Goal: Information Seeking & Learning: Compare options

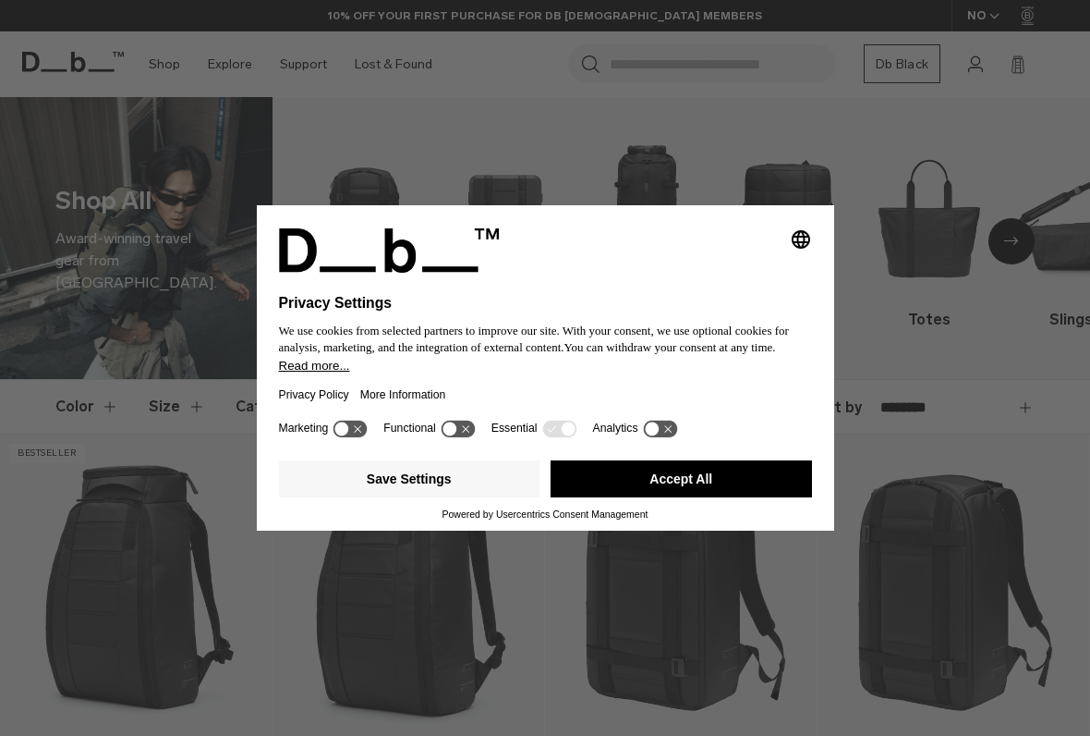
click at [724, 484] on button "Accept All" at bounding box center [682, 478] width 262 height 37
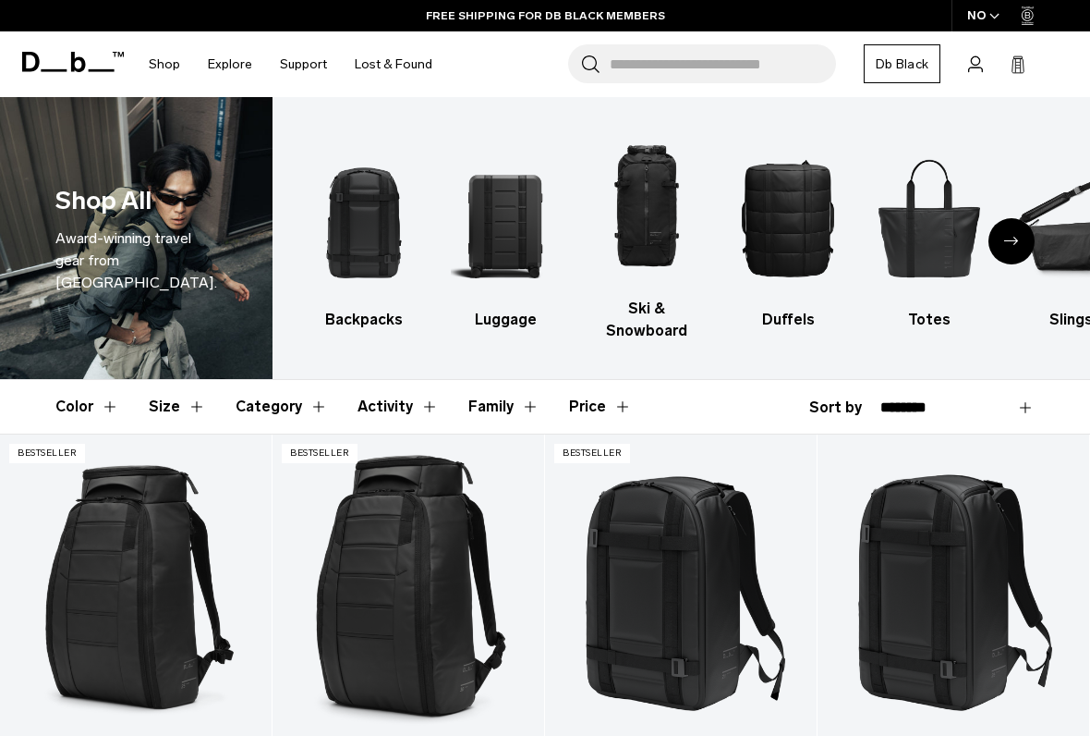
click at [511, 226] on img "2 / 10" at bounding box center [505, 218] width 109 height 164
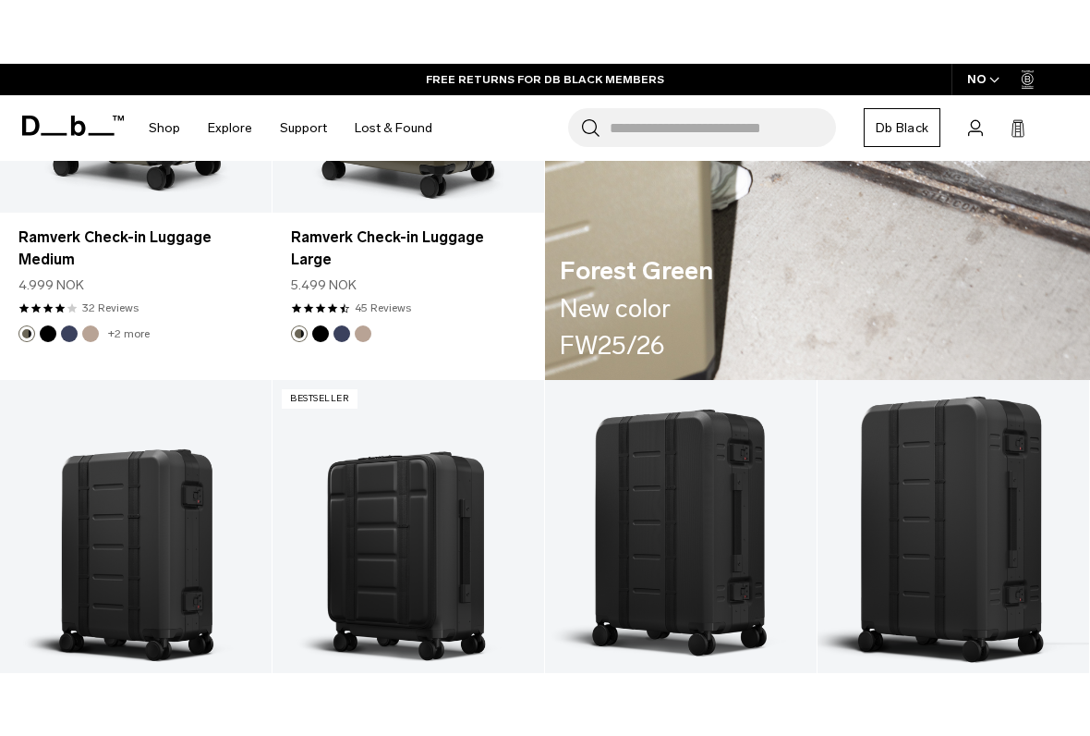
scroll to position [2906, 0]
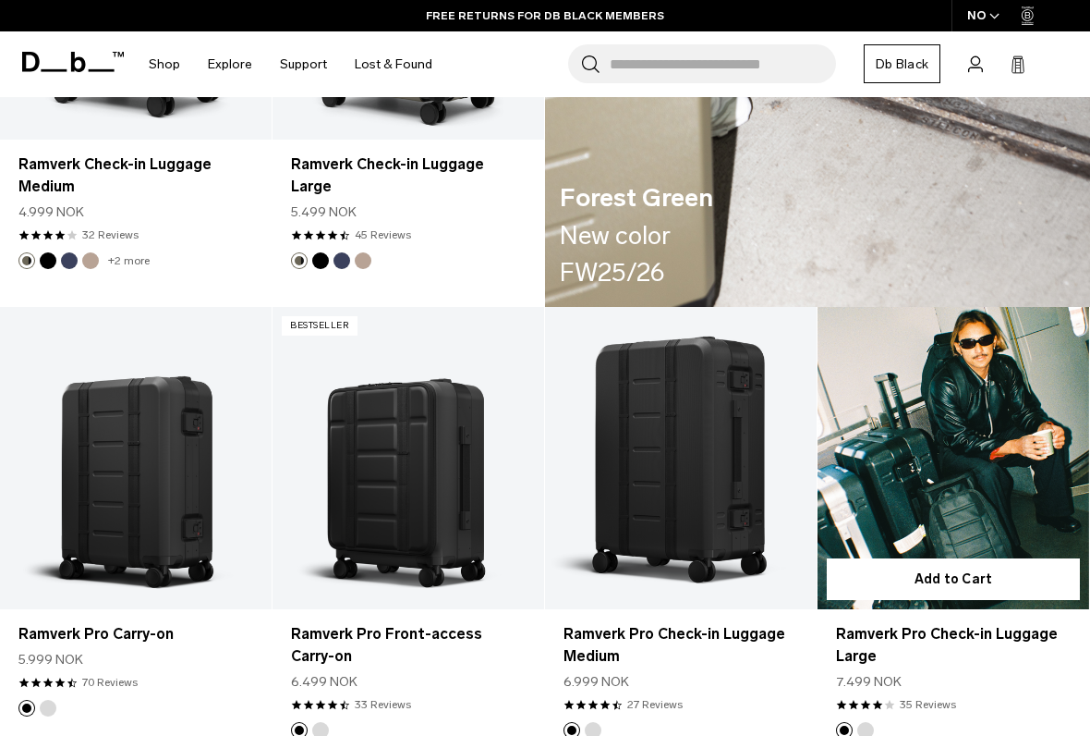
click at [979, 466] on link "Ramverk Pro Check-in Luggage Large" at bounding box center [954, 458] width 272 height 302
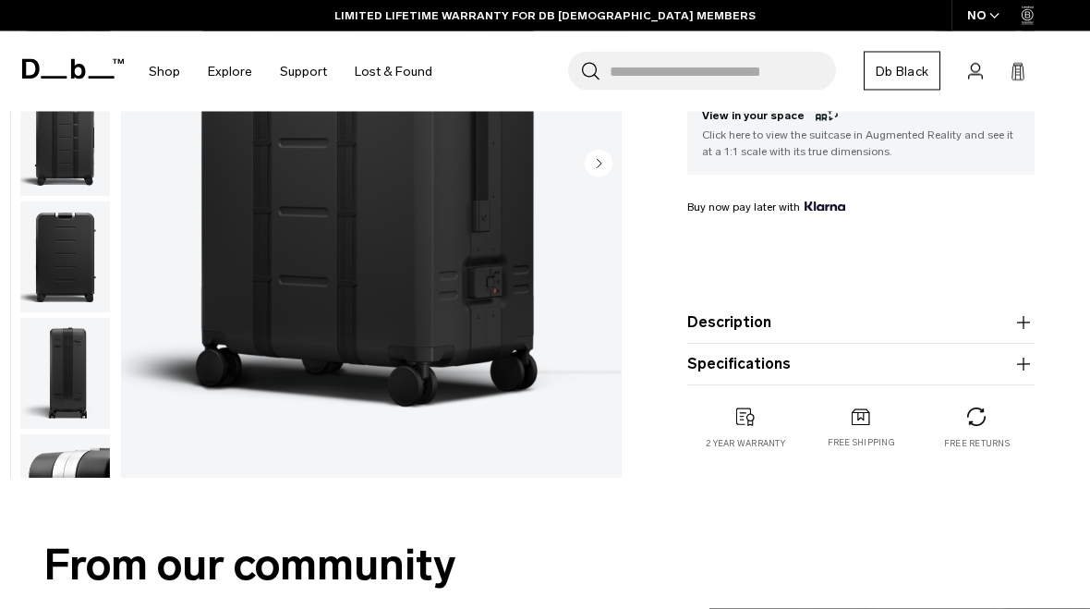
scroll to position [566, 0]
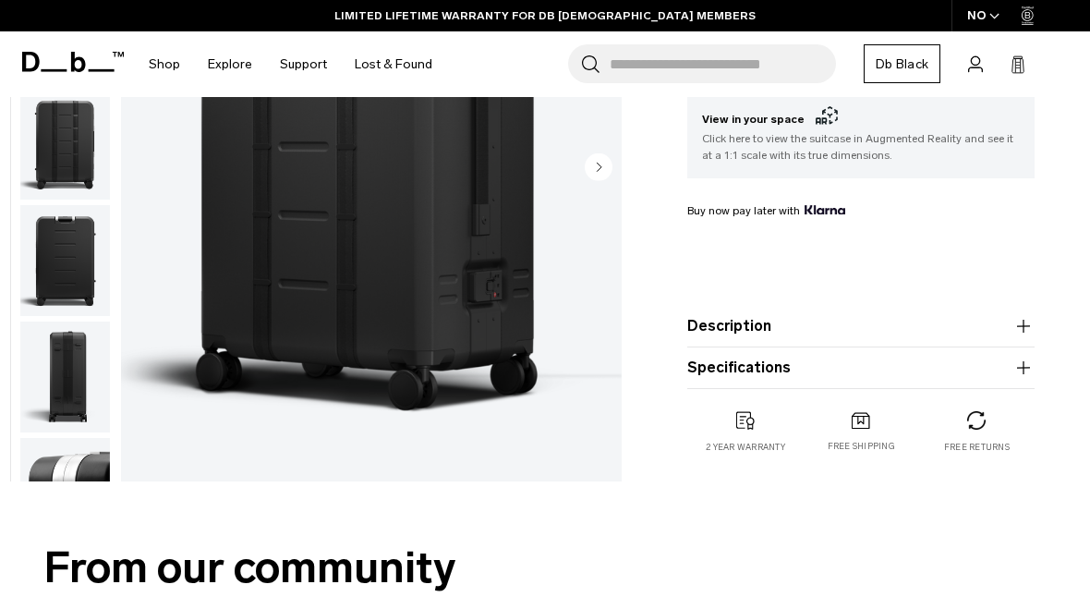
click at [1025, 366] on icon "button" at bounding box center [1024, 368] width 22 height 22
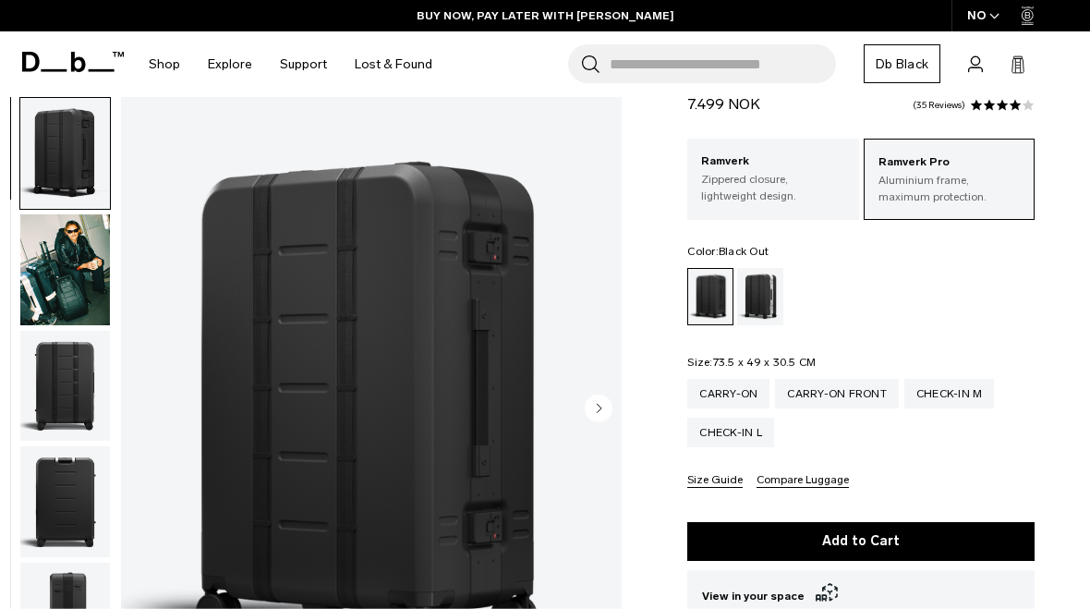
scroll to position [77, 0]
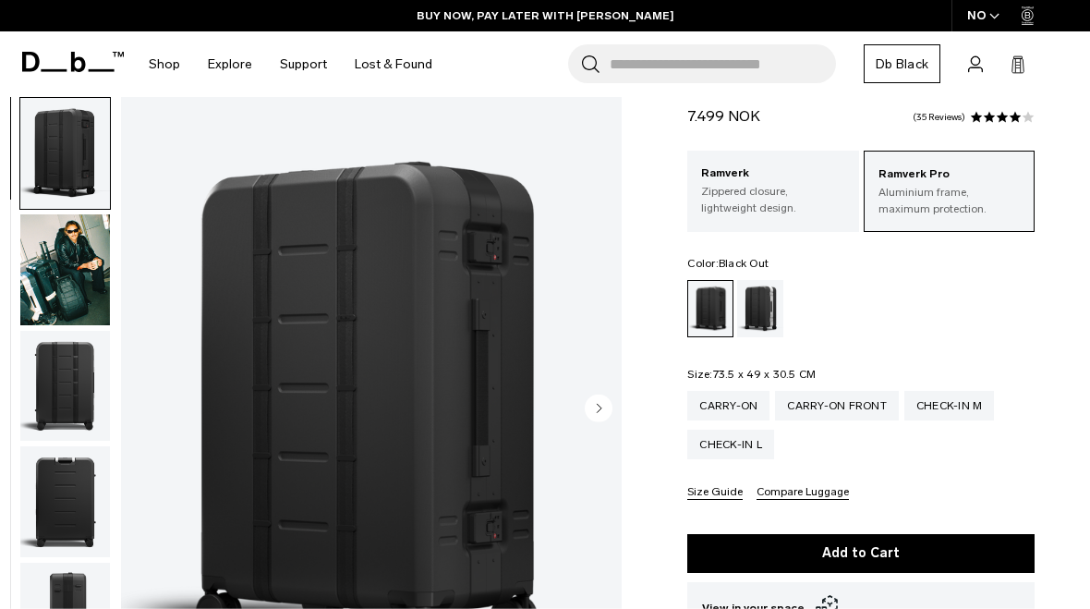
click at [785, 188] on p "Zippered closure, lightweight design." at bounding box center [772, 199] width 143 height 33
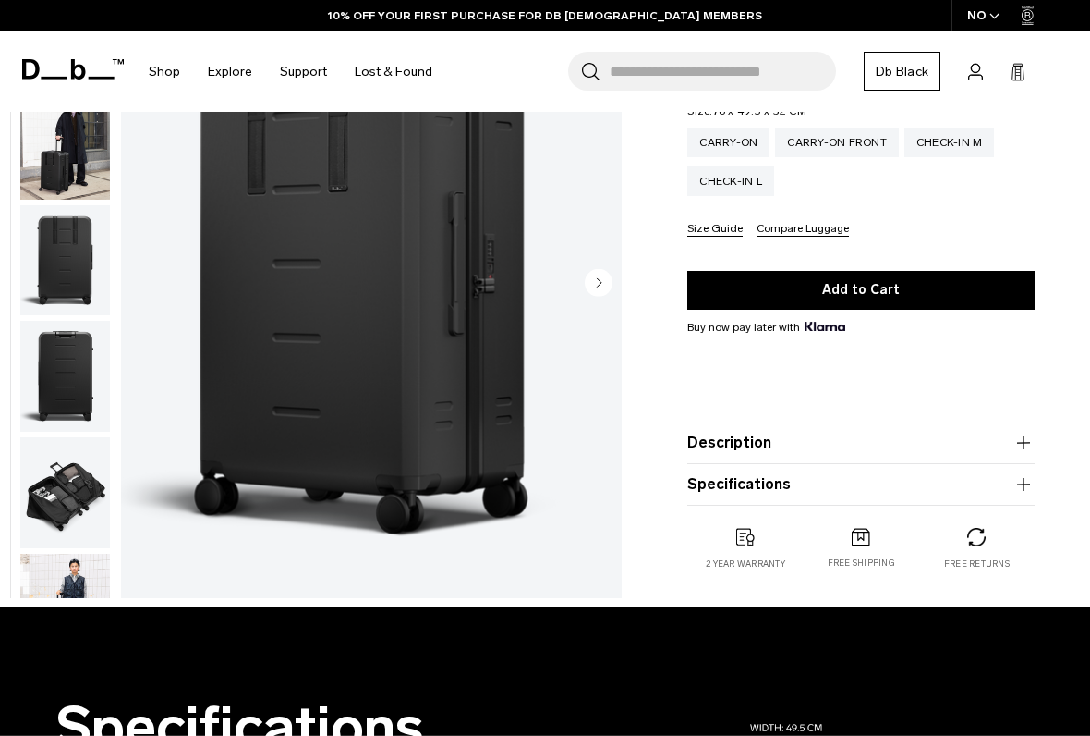
click at [1024, 482] on icon "button" at bounding box center [1023, 484] width 1 height 13
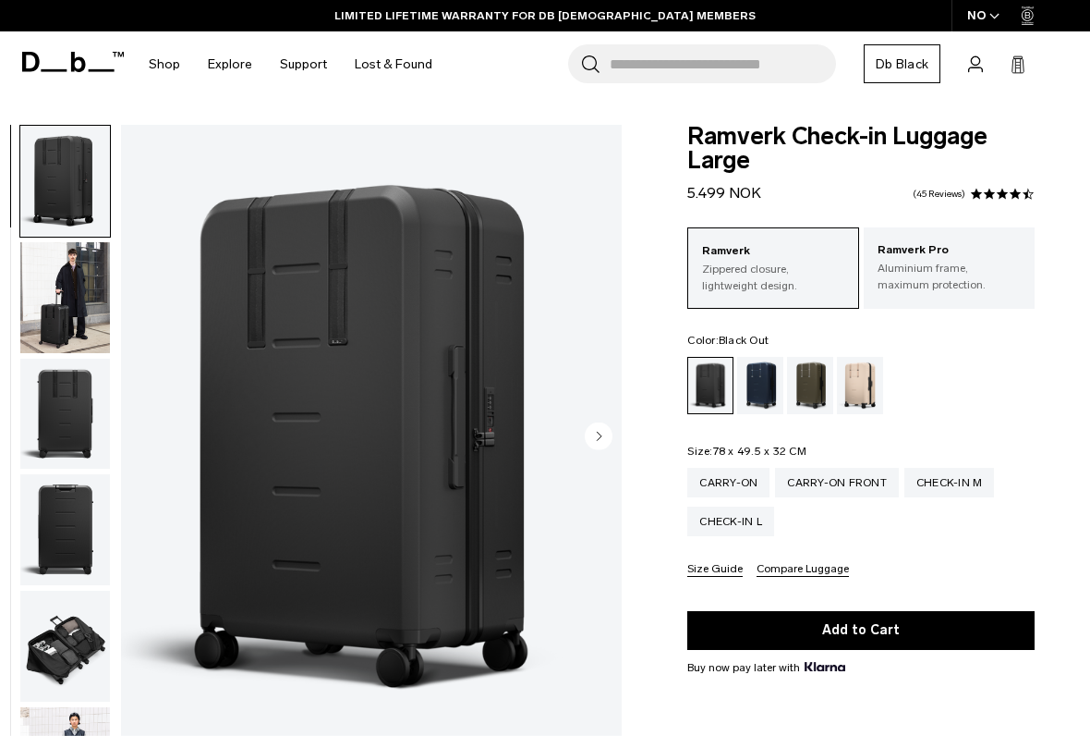
click at [970, 265] on p "Aluminium frame, maximum protection." at bounding box center [949, 276] width 143 height 33
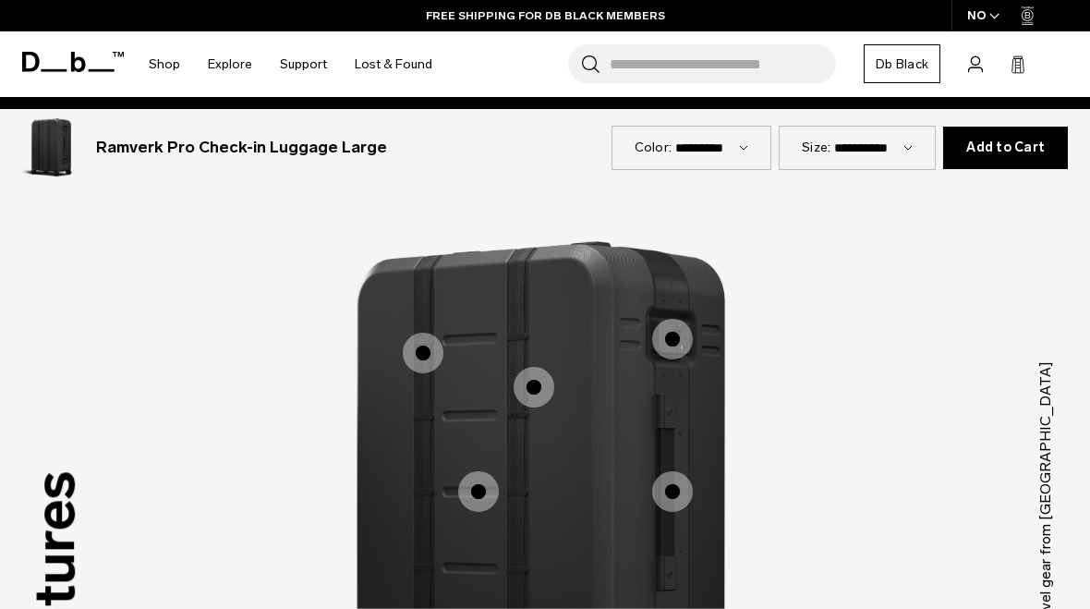
scroll to position [2330, 0]
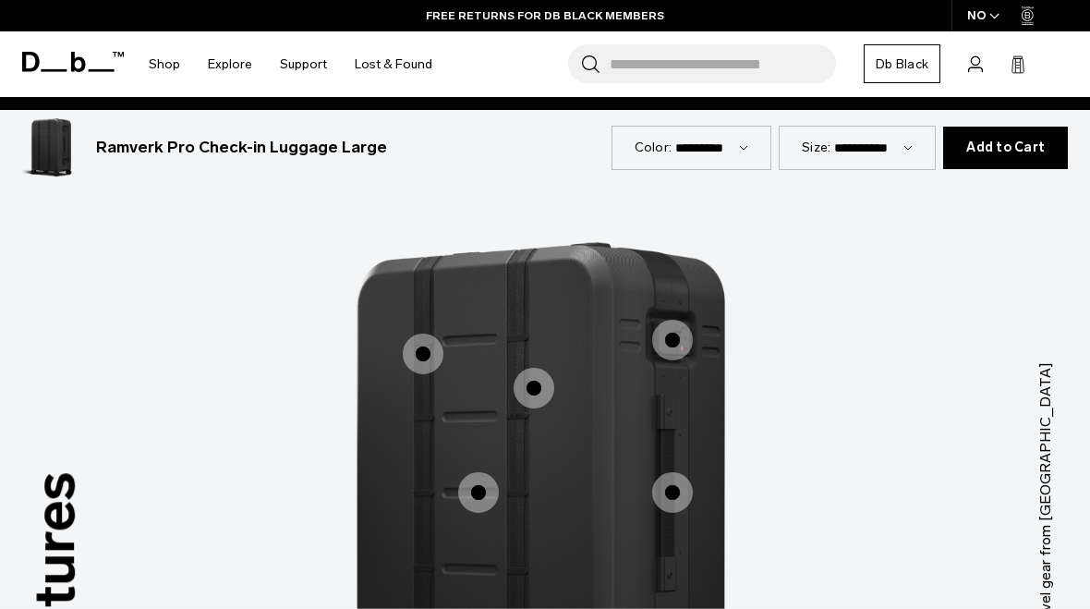
click at [682, 320] on span "1 / 3" at bounding box center [672, 340] width 41 height 41
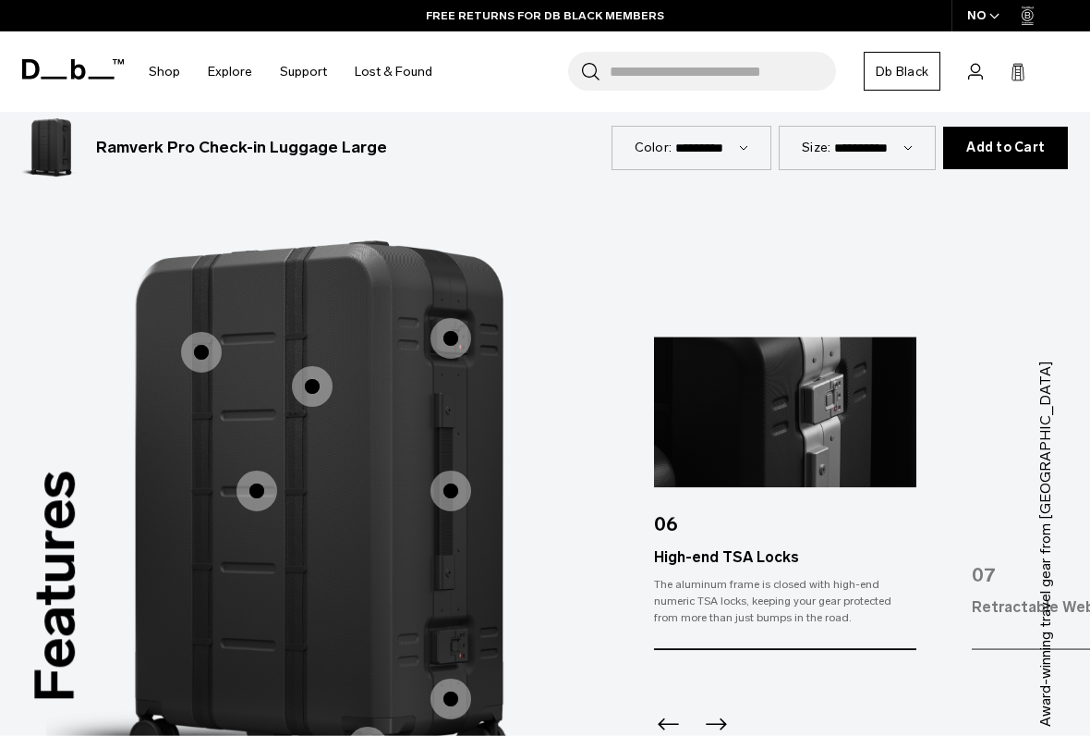
scroll to position [2337, 0]
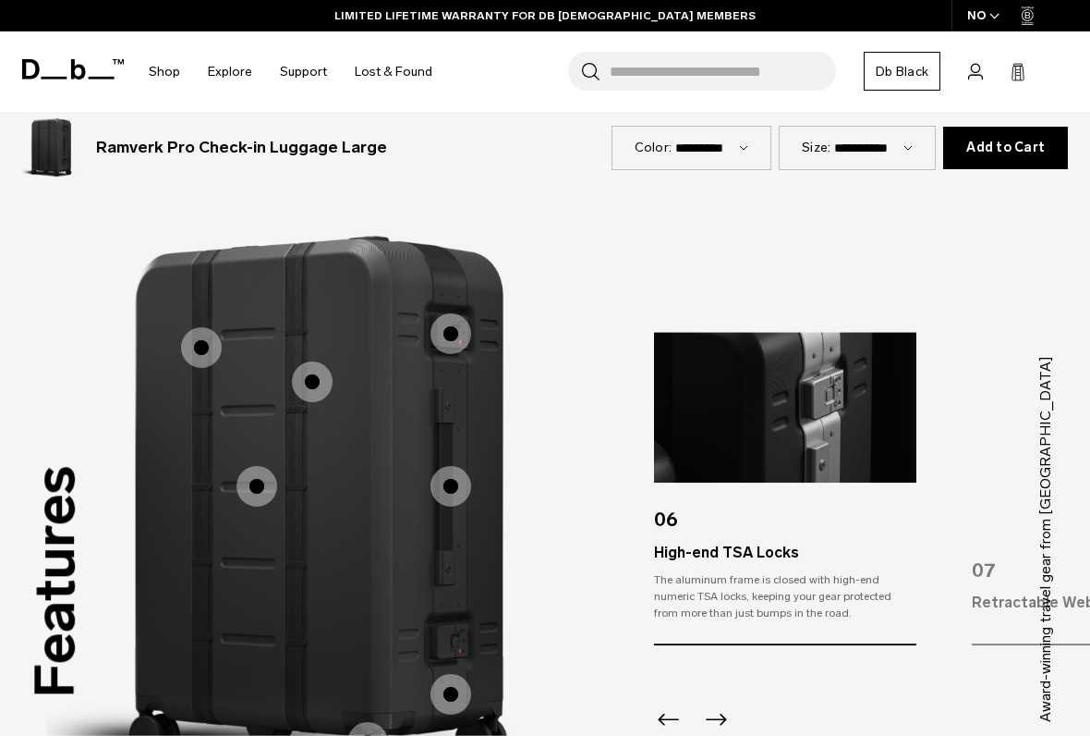
click at [451, 466] on span "1 / 3" at bounding box center [451, 486] width 41 height 41
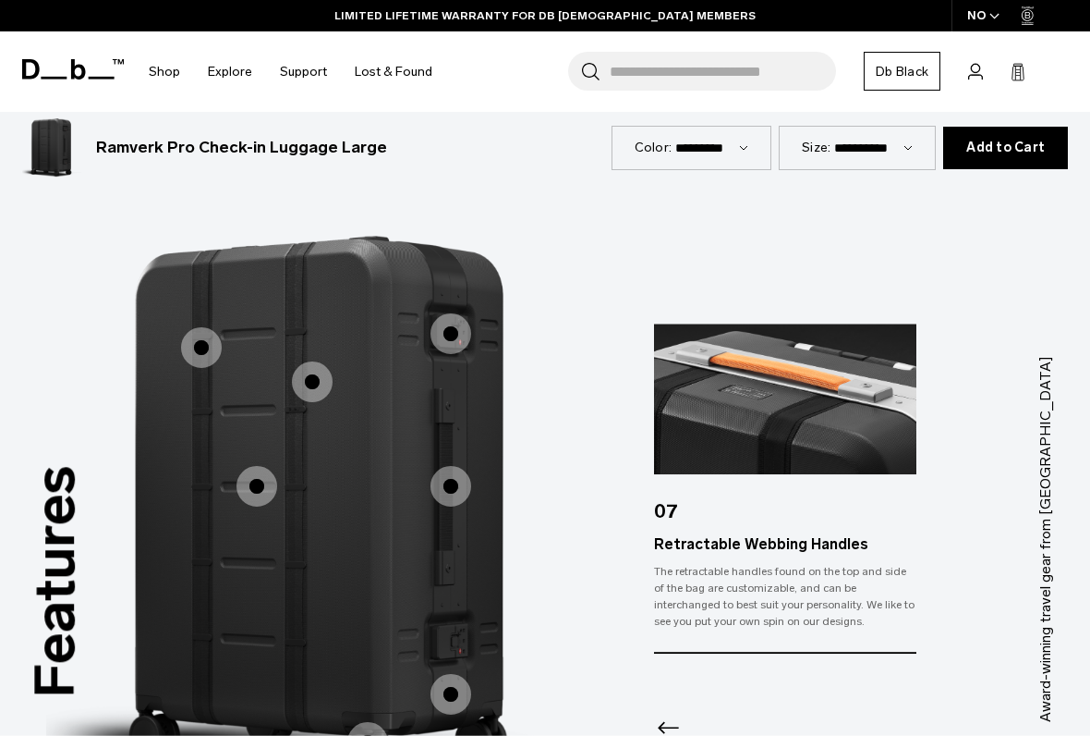
click at [464, 608] on span "1 / 3" at bounding box center [451, 694] width 41 height 41
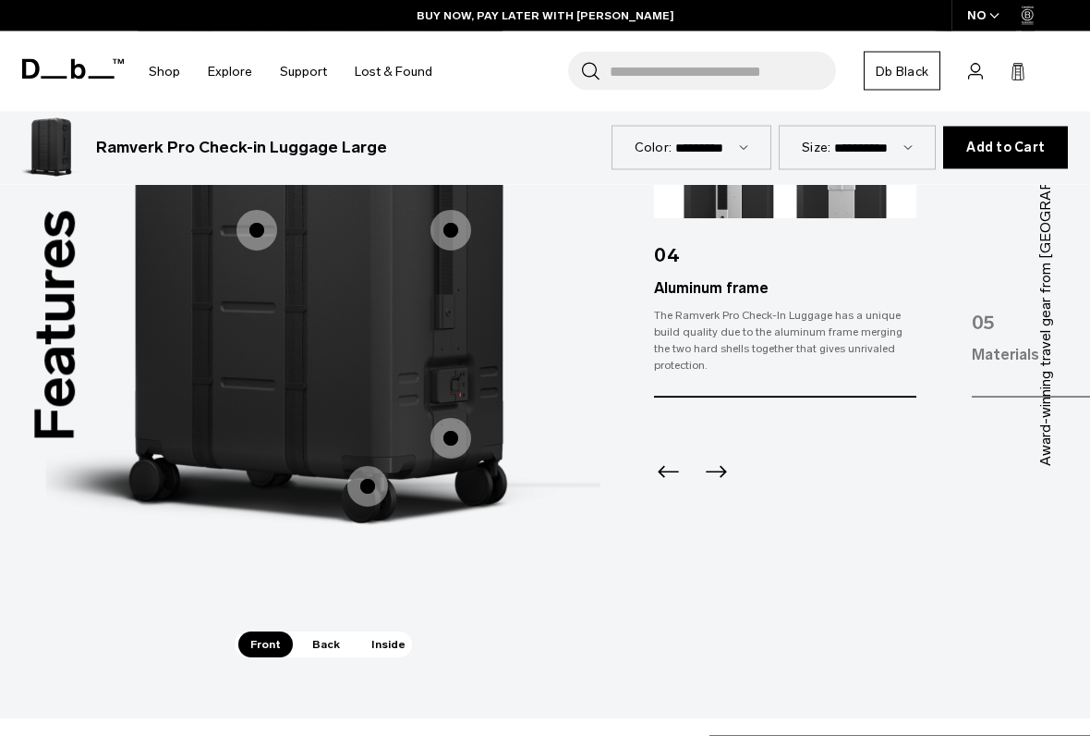
scroll to position [2622, 0]
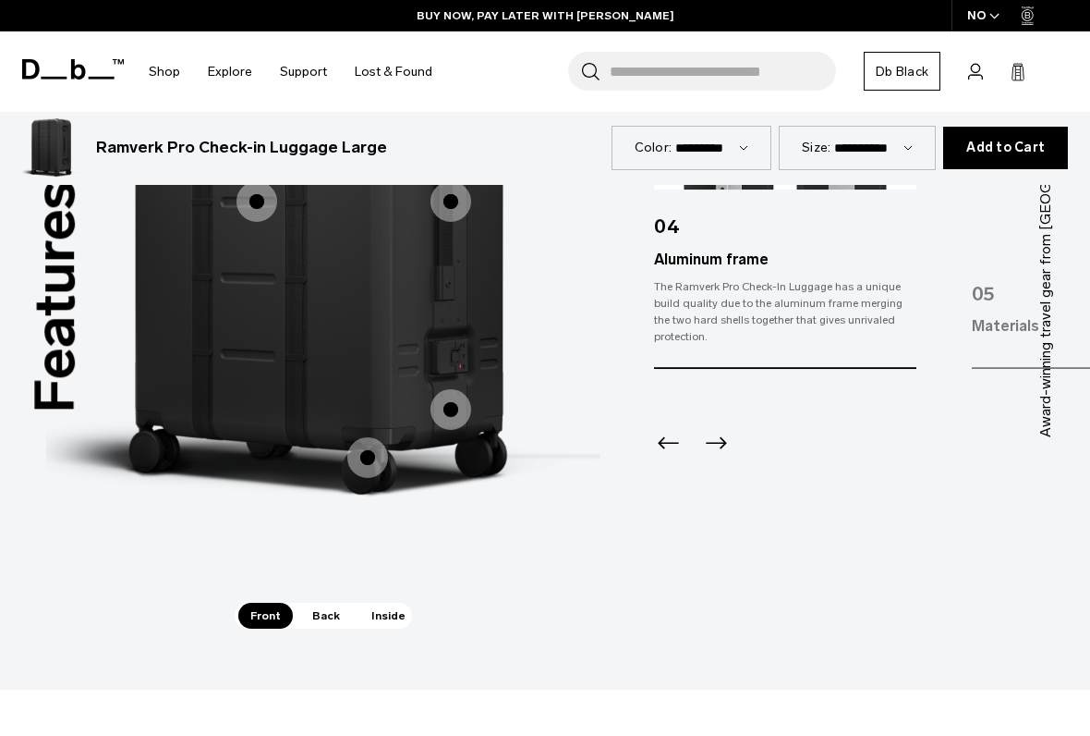
click at [324, 602] on span "Back" at bounding box center [326, 615] width 52 height 26
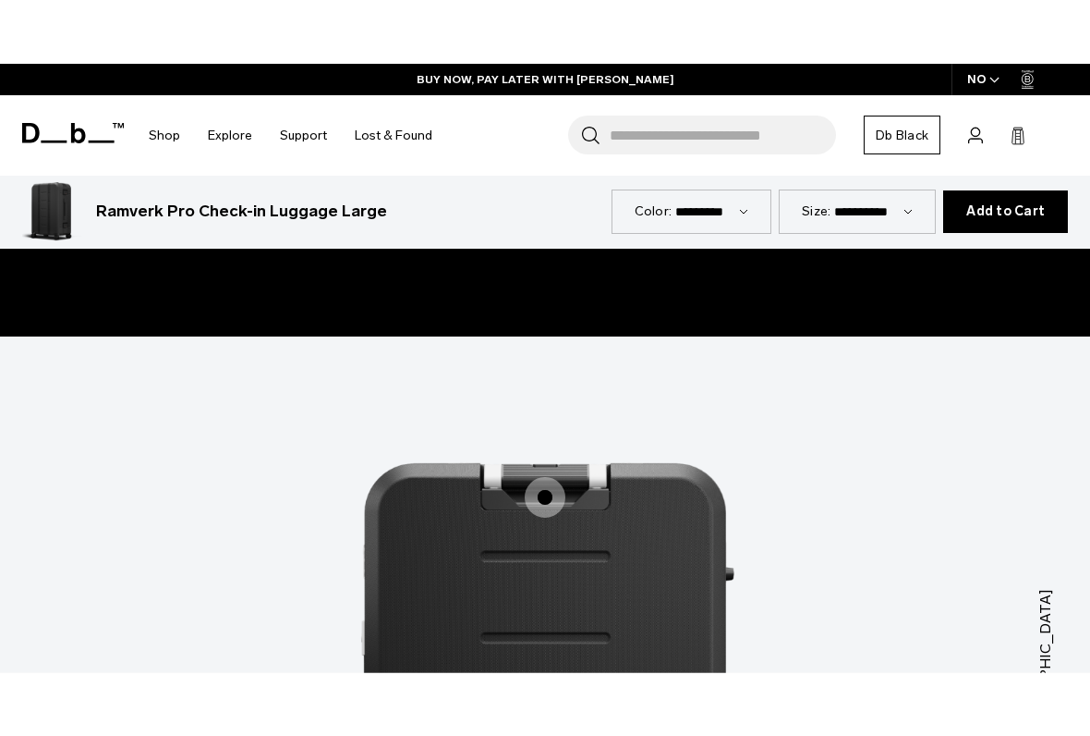
scroll to position [2296, 0]
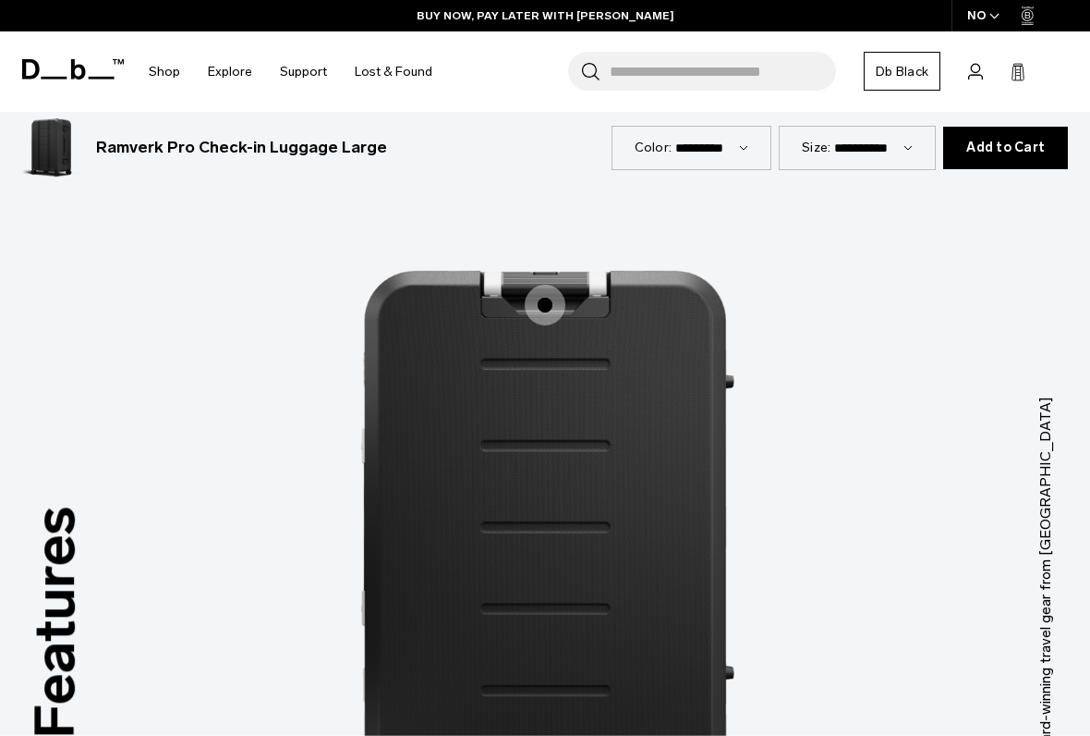
click at [552, 285] on span "2 / 3" at bounding box center [545, 305] width 41 height 41
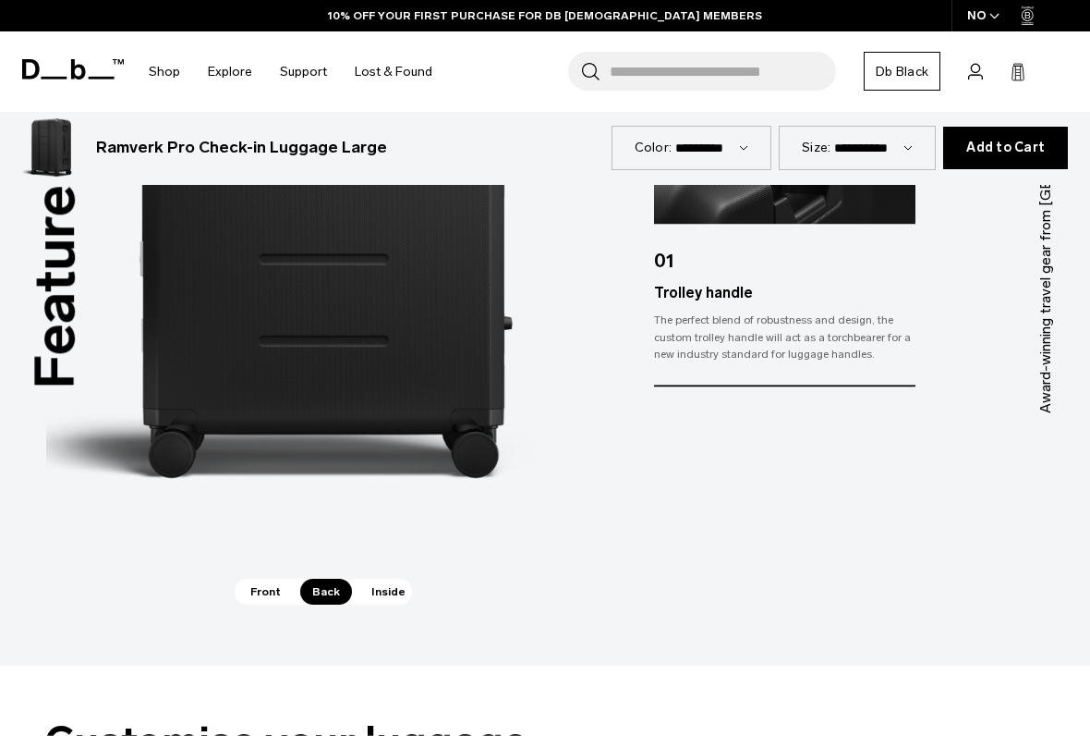
scroll to position [2671, 0]
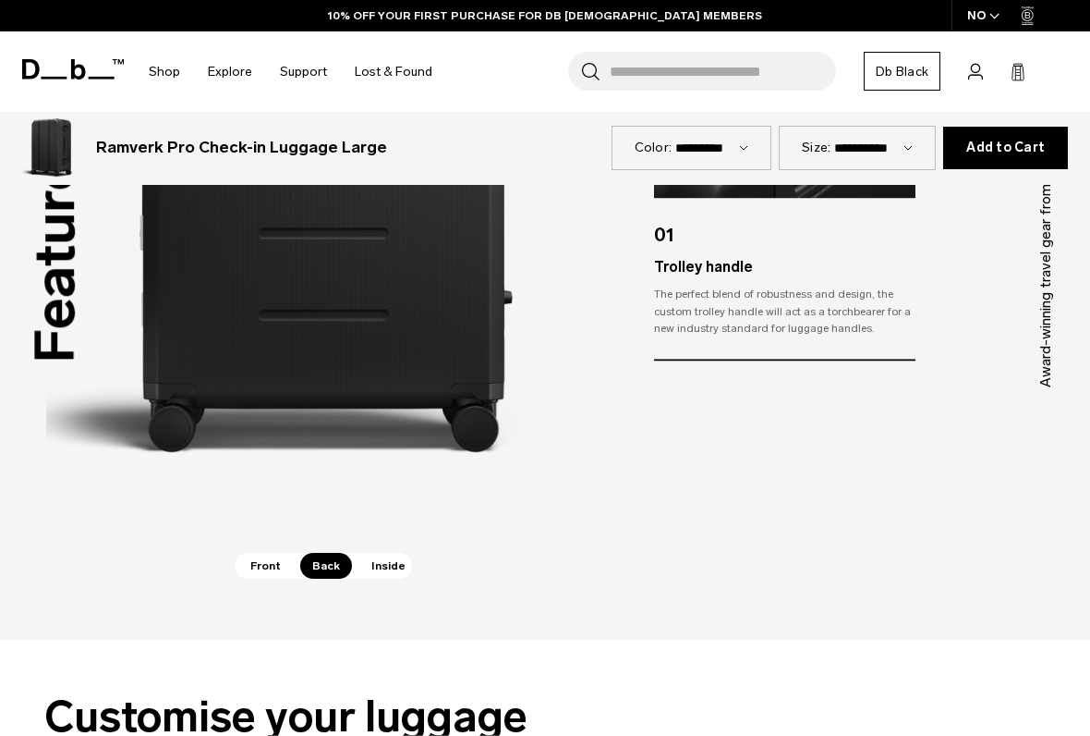
click at [395, 553] on span "Inside" at bounding box center [388, 566] width 58 height 26
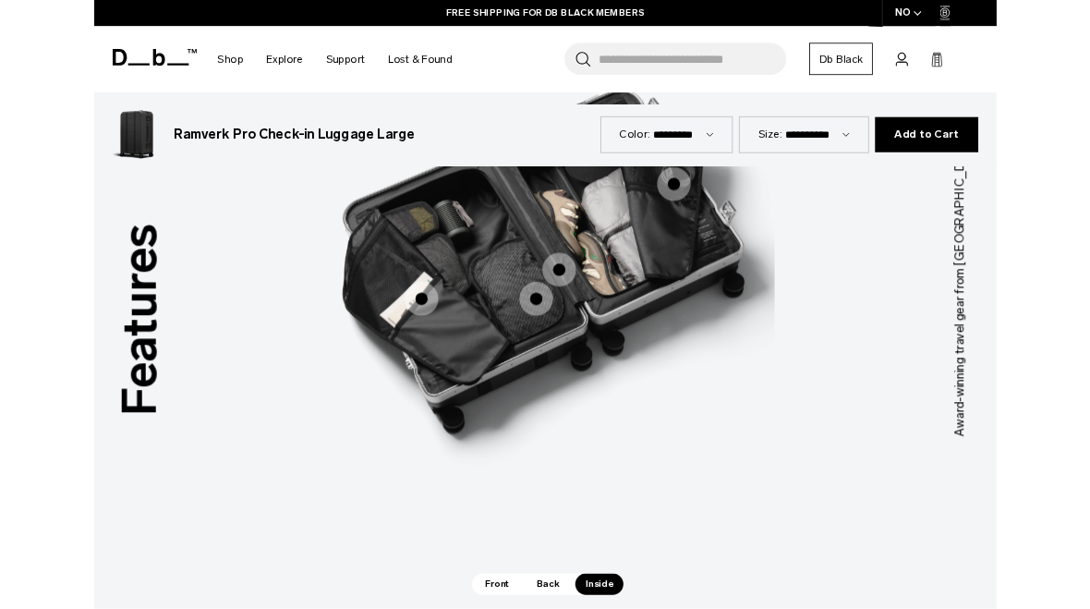
scroll to position [2383, 0]
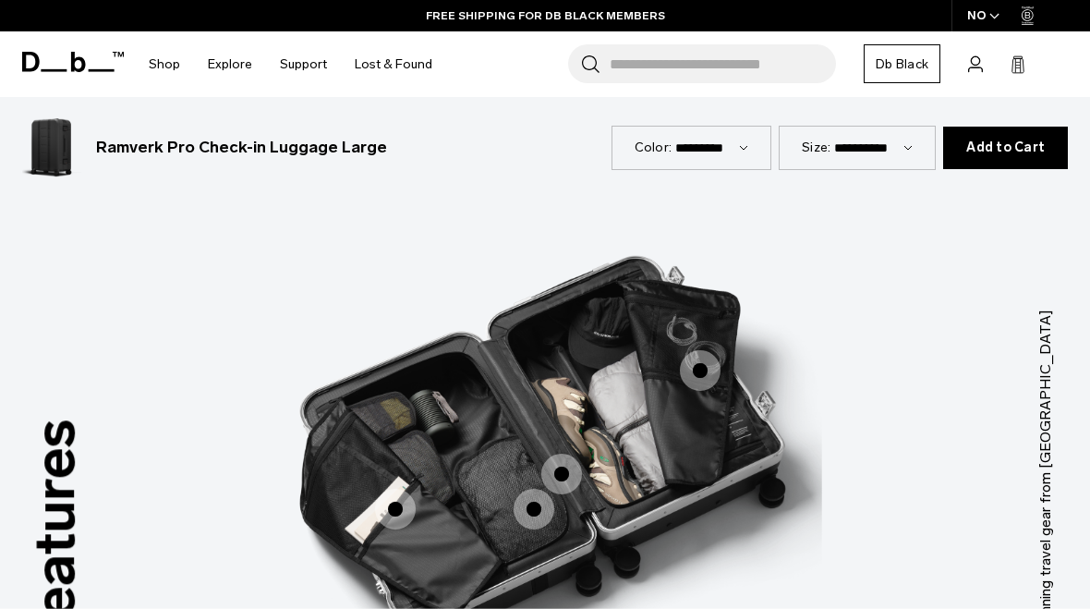
click at [396, 489] on span "3 / 3" at bounding box center [395, 509] width 41 height 41
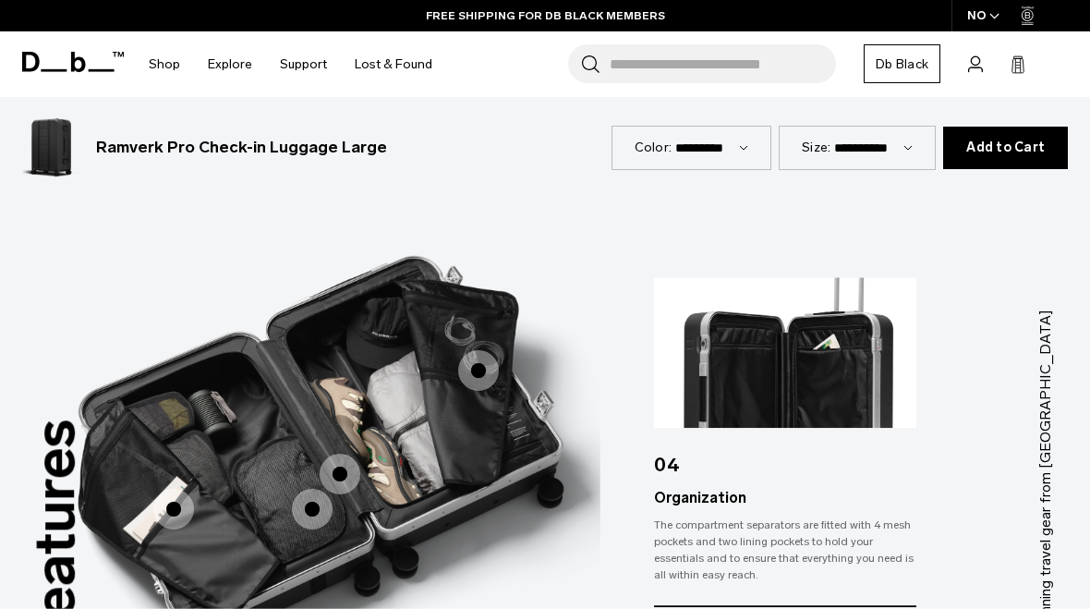
click at [322, 489] on span "3 / 3" at bounding box center [312, 509] width 41 height 41
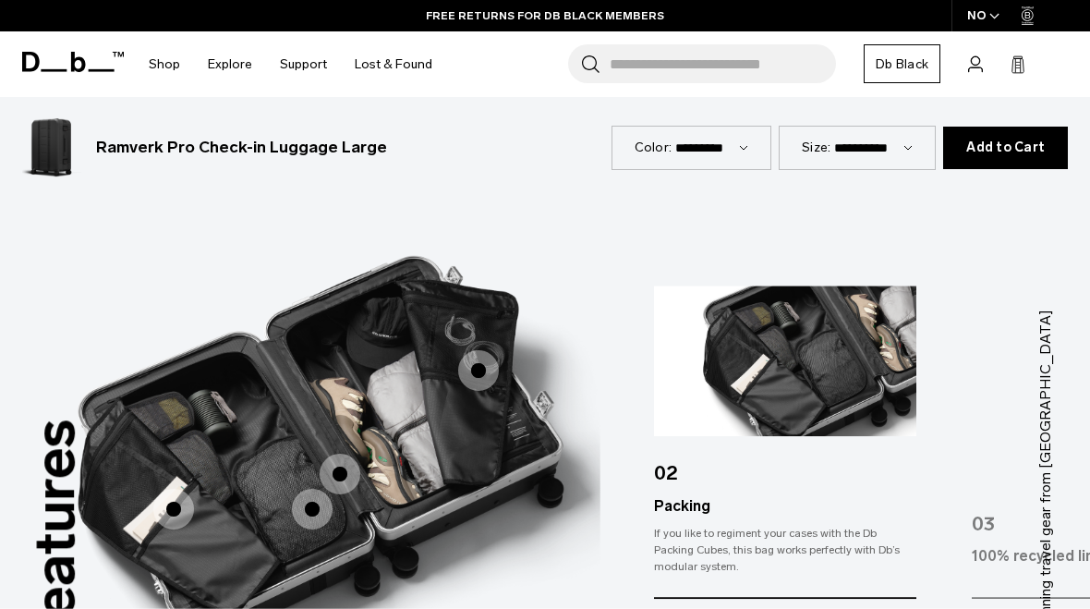
click at [355, 454] on span "3 / 3" at bounding box center [340, 474] width 41 height 41
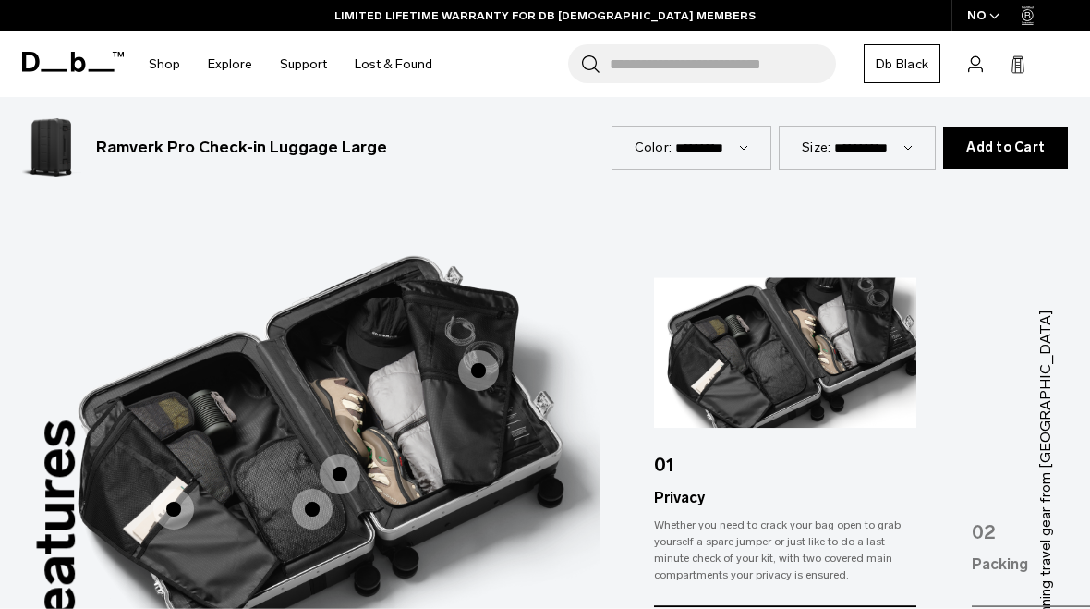
click at [490, 350] on span "3 / 3" at bounding box center [478, 370] width 41 height 41
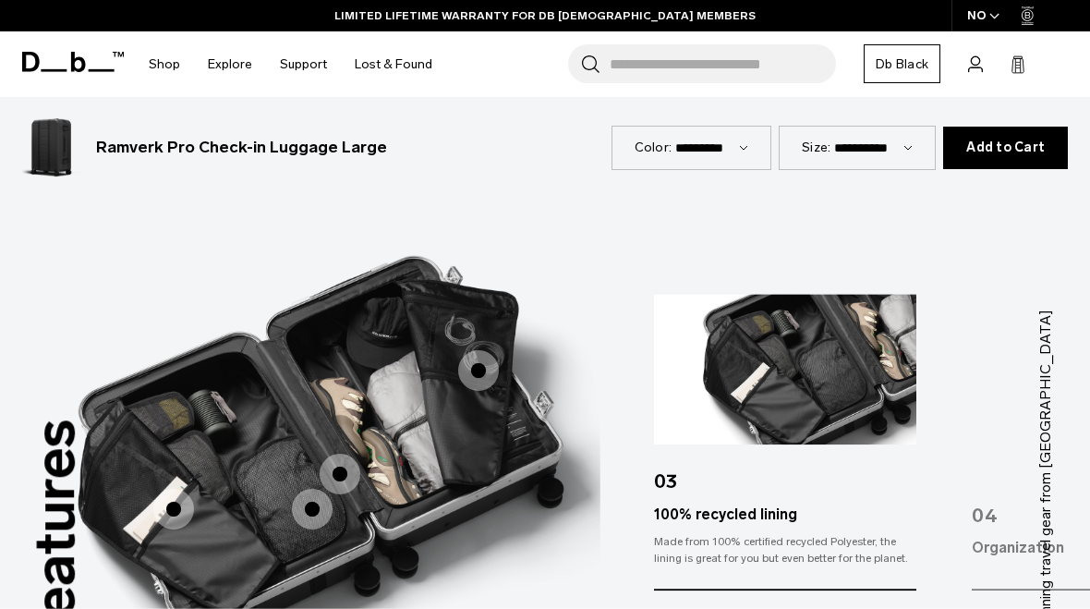
click at [541, 528] on img "3 / 3" at bounding box center [323, 464] width 554 height 693
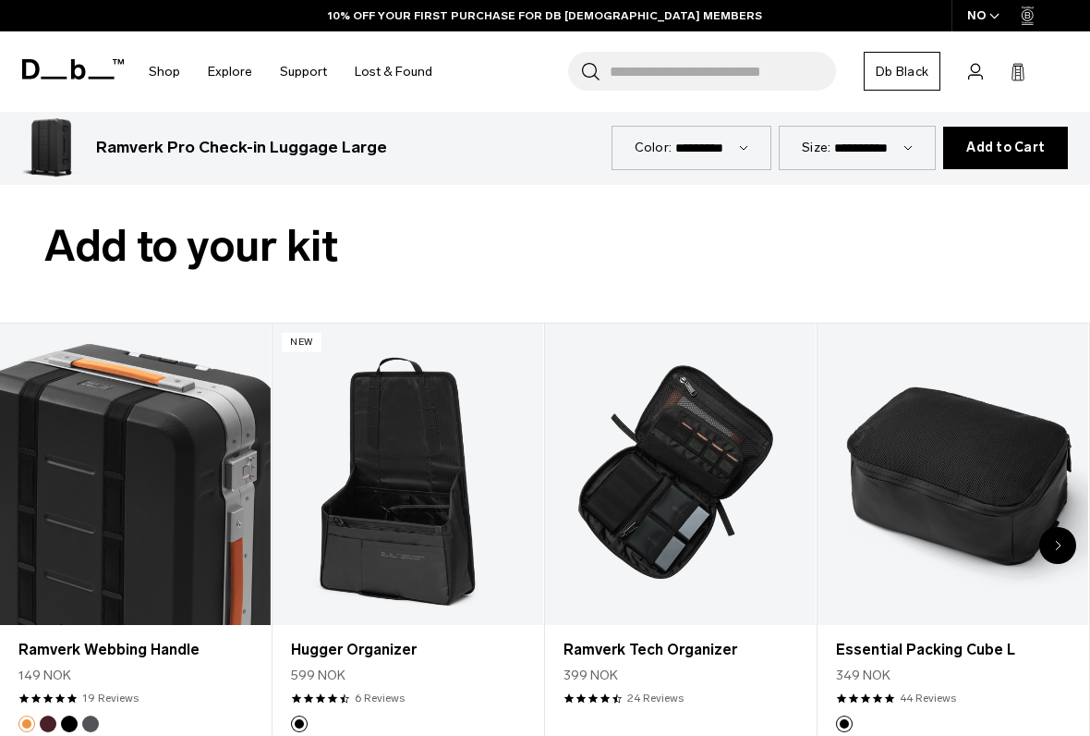
scroll to position [3742, 0]
